Goal: Task Accomplishment & Management: Use online tool/utility

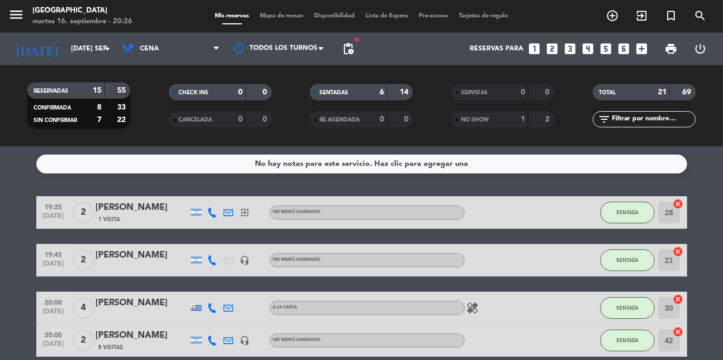
click at [280, 15] on span "Mapa de mesas" at bounding box center [281, 16] width 54 height 6
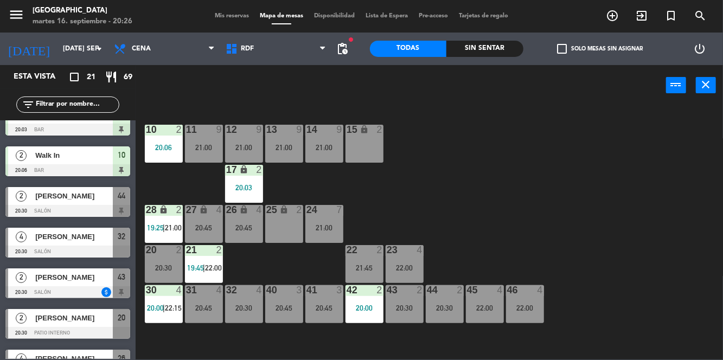
scroll to position [186, 0]
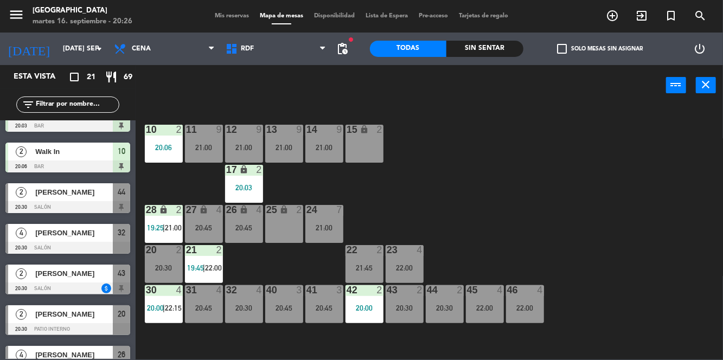
click at [243, 308] on div "20:30" at bounding box center [244, 308] width 38 height 8
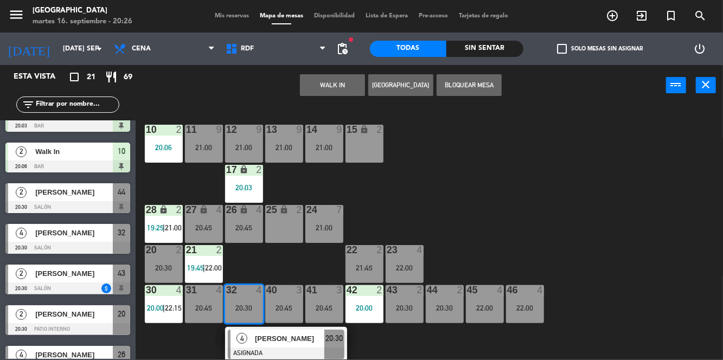
click at [197, 309] on div "20:45" at bounding box center [204, 308] width 38 height 8
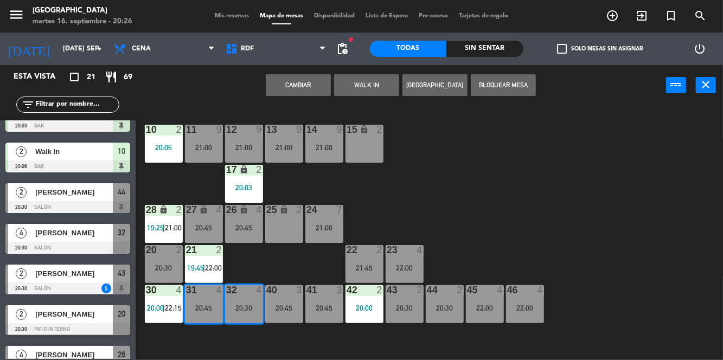
click at [312, 79] on button "Cambiar" at bounding box center [298, 85] width 65 height 22
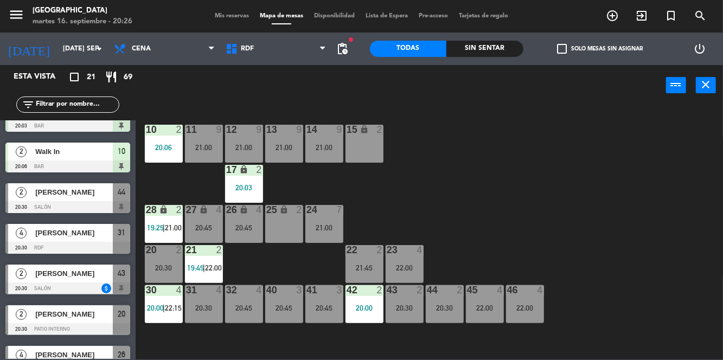
click at [203, 307] on div "20:30" at bounding box center [204, 308] width 38 height 8
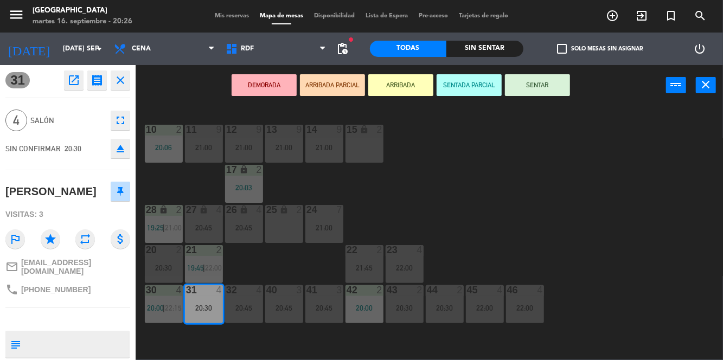
click at [561, 85] on button "SENTAR" at bounding box center [537, 85] width 65 height 22
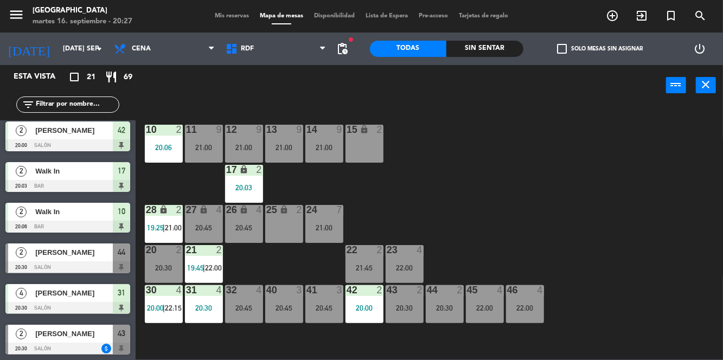
scroll to position [139, 0]
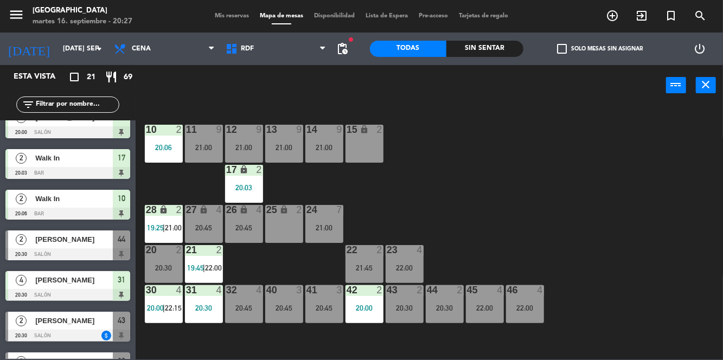
click at [213, 307] on div "20:30" at bounding box center [204, 308] width 38 height 8
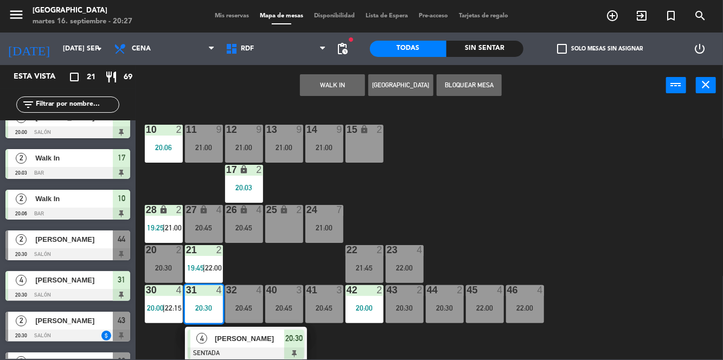
click at [620, 203] on div "10 2 20:06 11 9 21:00 12 9 21:00 13 9 21:00 14 9 21:00 15 lock 2 17 lock 2 20:0…" at bounding box center [433, 232] width 580 height 254
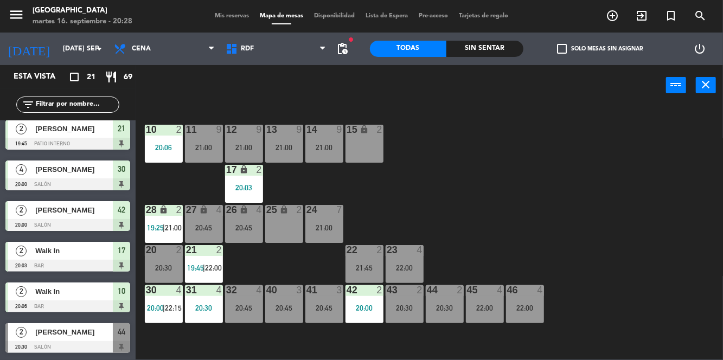
scroll to position [0, 0]
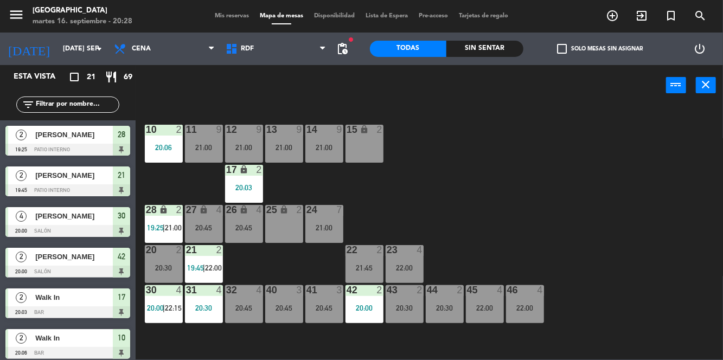
click at [542, 197] on div "10 2 20:06 11 9 21:00 12 9 21:00 13 9 21:00 14 9 21:00 15 lock 2 17 lock 2 20:0…" at bounding box center [433, 232] width 580 height 254
click at [450, 312] on div "20:30" at bounding box center [445, 308] width 38 height 8
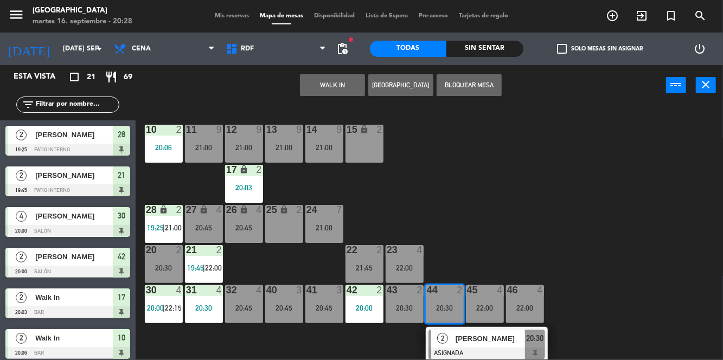
click at [569, 226] on div "10 2 20:06 11 9 21:00 12 9 21:00 13 9 21:00 14 9 21:00 15 lock 2 17 lock 2 20:0…" at bounding box center [433, 232] width 580 height 254
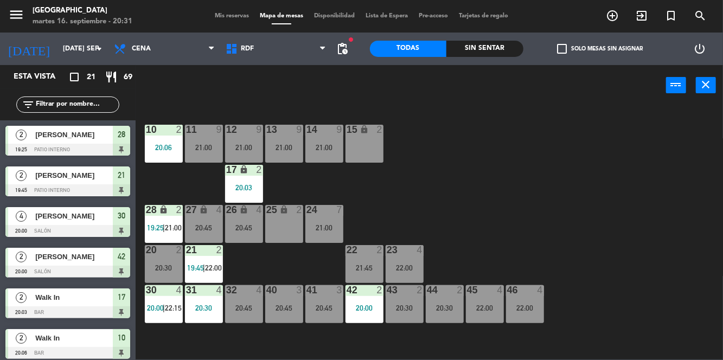
click at [347, 43] on span "pending_actions" at bounding box center [342, 48] width 13 height 13
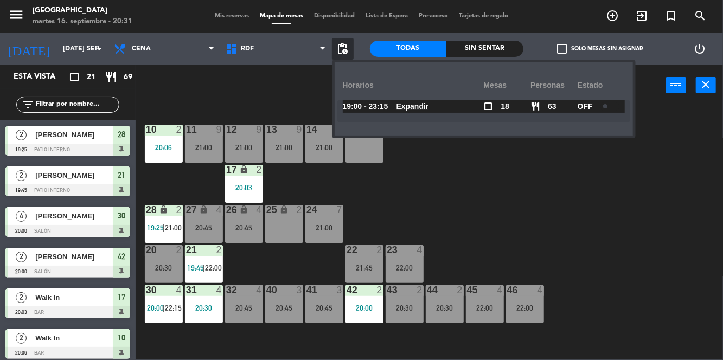
click at [611, 104] on div at bounding box center [609, 106] width 19 height 8
click at [643, 215] on div "10 2 20:06 11 9 21:00 12 9 21:00 13 9 21:00 14 9 21:00 15 lock 2 17 lock 2 20:0…" at bounding box center [433, 232] width 580 height 254
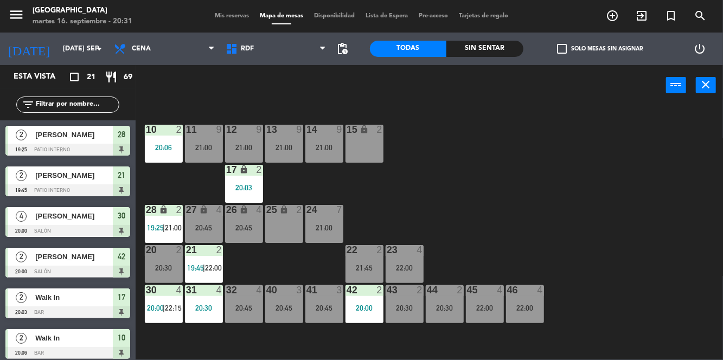
click at [697, 202] on div "10 2 20:06 11 9 21:00 12 9 21:00 13 9 21:00 14 9 21:00 15 lock 2 17 lock 2 20:0…" at bounding box center [433, 232] width 580 height 254
click at [177, 219] on div "28 lock 2 19:25 | 21:00" at bounding box center [164, 224] width 38 height 38
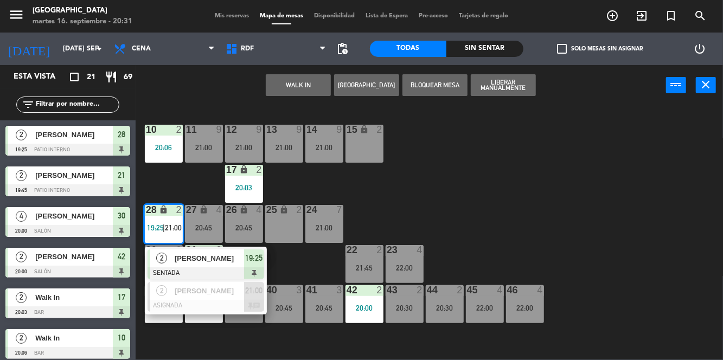
click at [210, 301] on div at bounding box center [205, 306] width 117 height 12
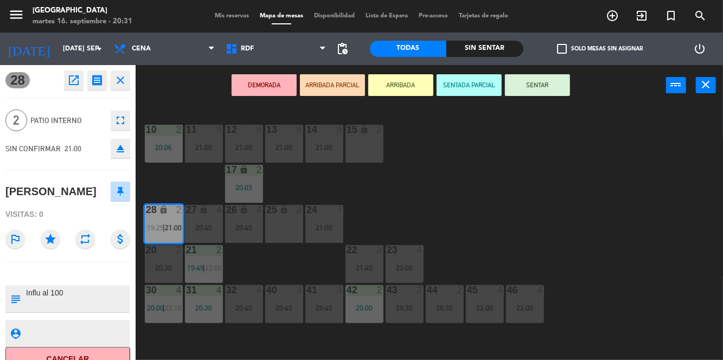
click at [366, 259] on div "22 2 21:45" at bounding box center [364, 264] width 38 height 38
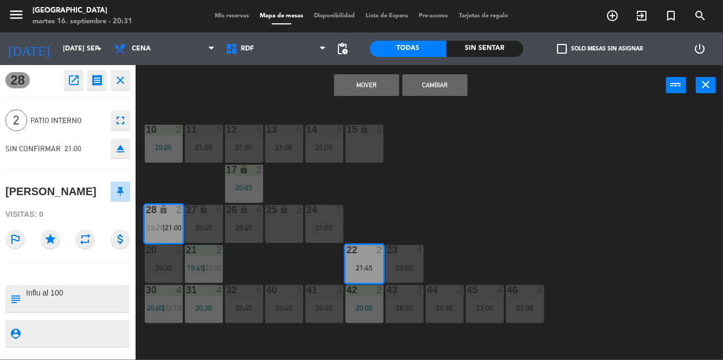
click at [453, 88] on button "Cambiar" at bounding box center [434, 85] width 65 height 22
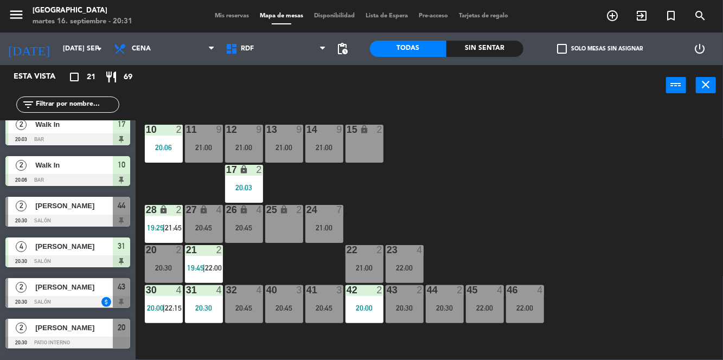
scroll to position [173, 0]
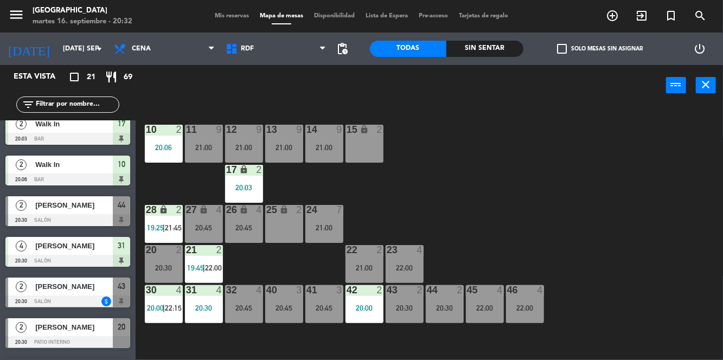
click at [713, 119] on div "10 2 20:06 11 9 21:00 12 9 21:00 13 9 21:00 14 9 21:00 15 lock 2 17 lock 2 20:0…" at bounding box center [433, 232] width 580 height 254
click at [439, 309] on div "20:30" at bounding box center [445, 308] width 38 height 8
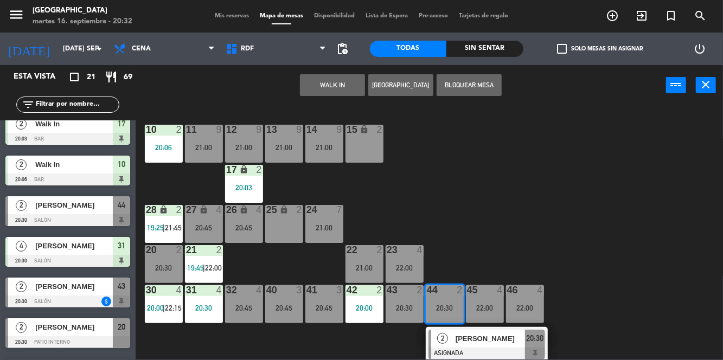
click at [392, 299] on div "43 2 20:30" at bounding box center [404, 304] width 38 height 38
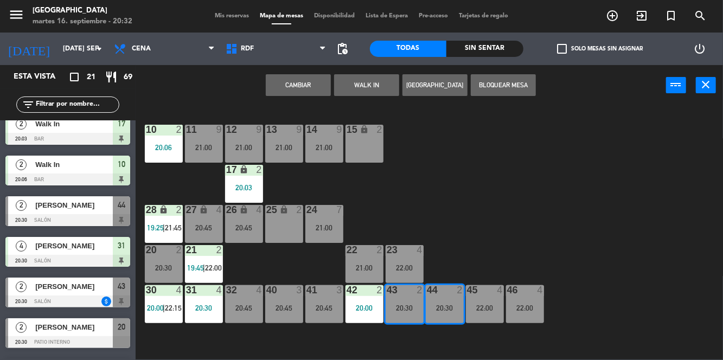
click at [294, 86] on button "Cambiar" at bounding box center [298, 85] width 65 height 22
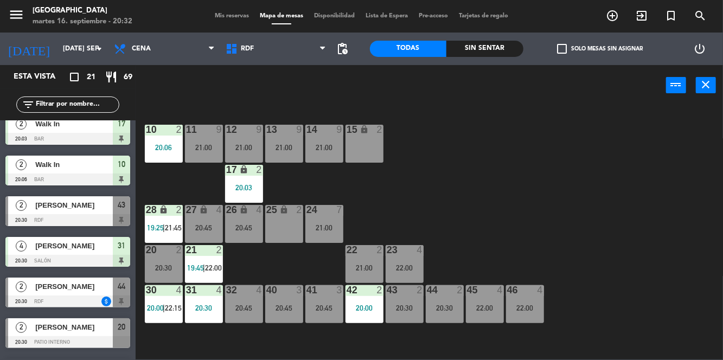
click at [443, 312] on div "20:30" at bounding box center [445, 308] width 38 height 8
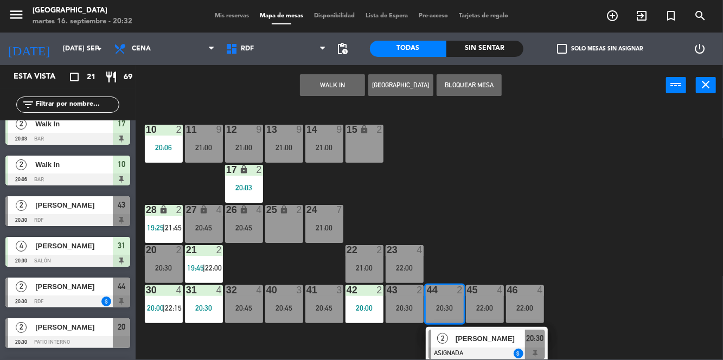
click at [497, 347] on div at bounding box center [486, 353] width 117 height 12
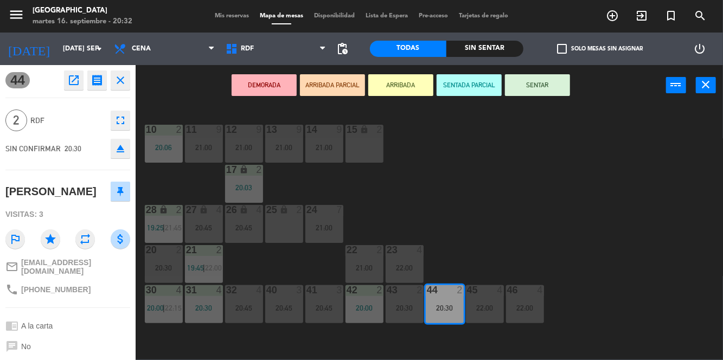
click at [554, 85] on button "SENTAR" at bounding box center [537, 85] width 65 height 22
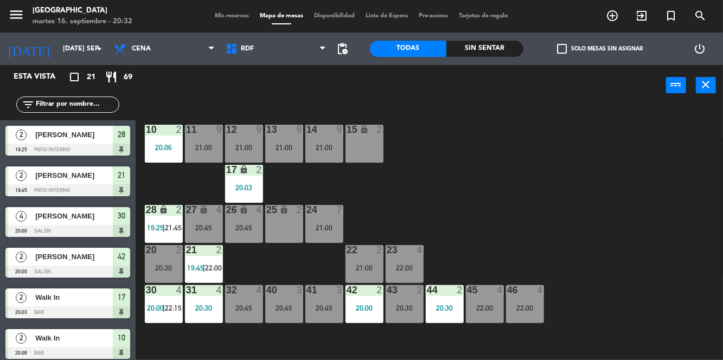
scroll to position [0, 0]
click at [585, 194] on div "10 2 20:06 11 9 21:00 12 9 21:00 13 9 21:00 14 9 21:00 15 lock 2 17 lock 2 20:0…" at bounding box center [433, 232] width 580 height 254
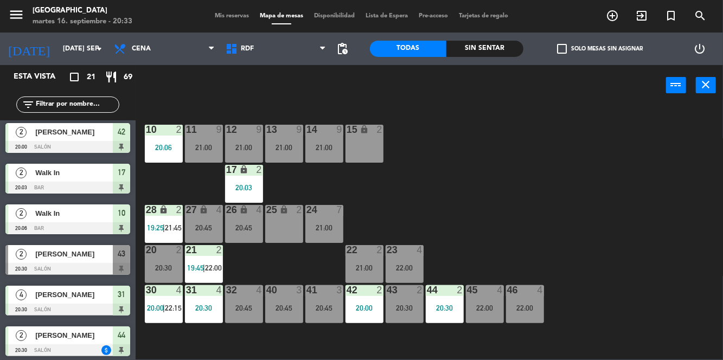
scroll to position [126, 0]
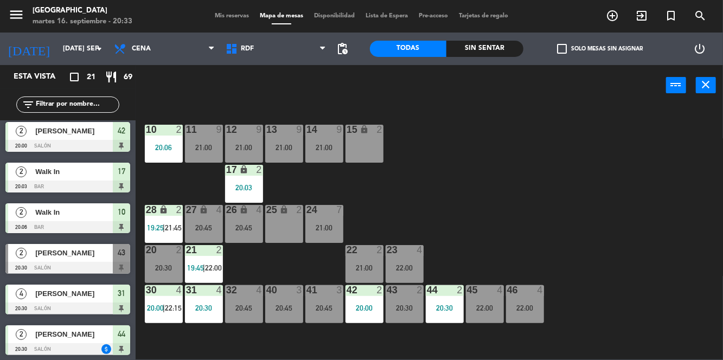
click at [95, 260] on div "[PERSON_NAME]" at bounding box center [73, 253] width 79 height 18
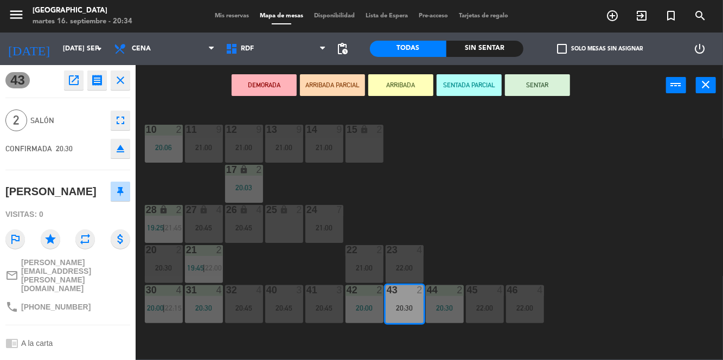
click at [555, 89] on button "SENTAR" at bounding box center [537, 85] width 65 height 22
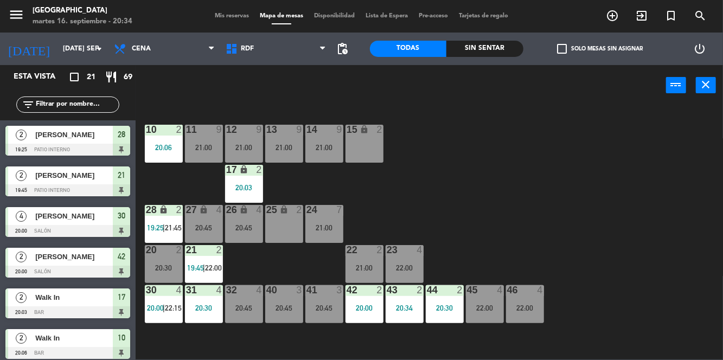
scroll to position [0, 0]
click at [630, 191] on div "10 2 20:06 11 9 21:00 12 9 21:00 13 9 21:00 14 9 21:00 15 lock 2 17 lock 2 20:0…" at bounding box center [433, 232] width 580 height 254
